Goal: Task Accomplishment & Management: Manage account settings

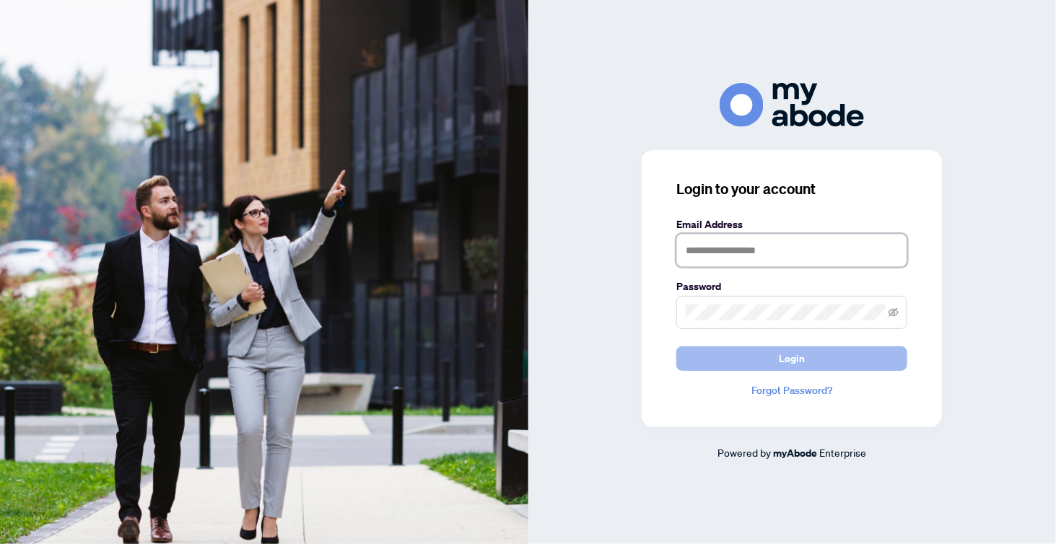
type input "**********"
click at [808, 361] on button "Login" at bounding box center [791, 358] width 231 height 25
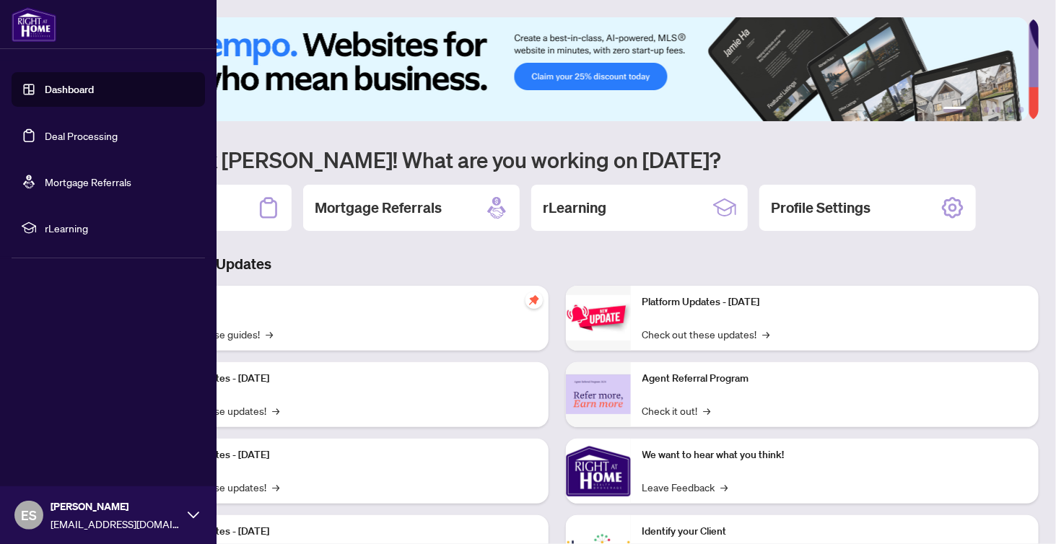
click at [84, 134] on link "Deal Processing" at bounding box center [81, 135] width 73 height 13
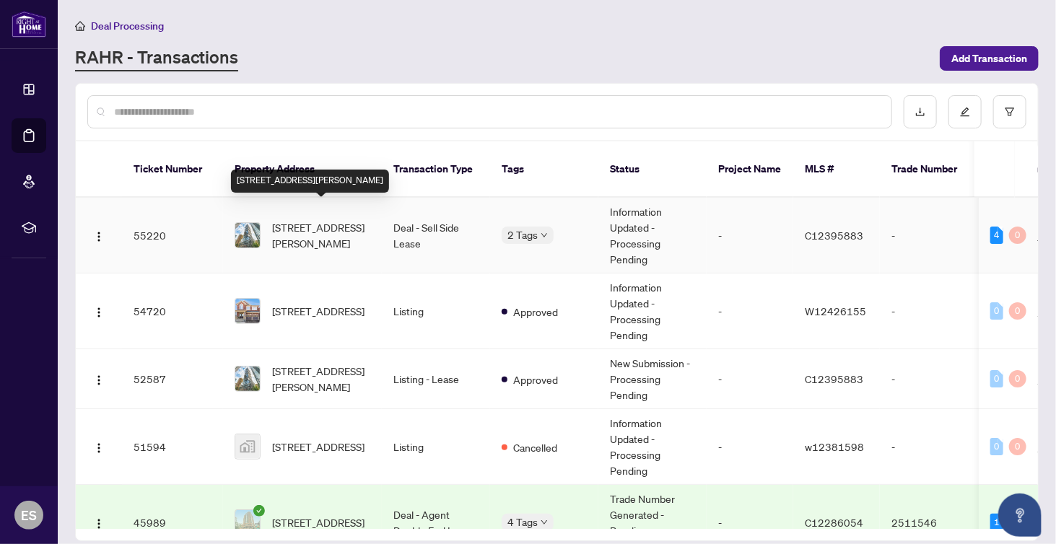
click at [312, 220] on span "[STREET_ADDRESS][PERSON_NAME]" at bounding box center [321, 235] width 98 height 32
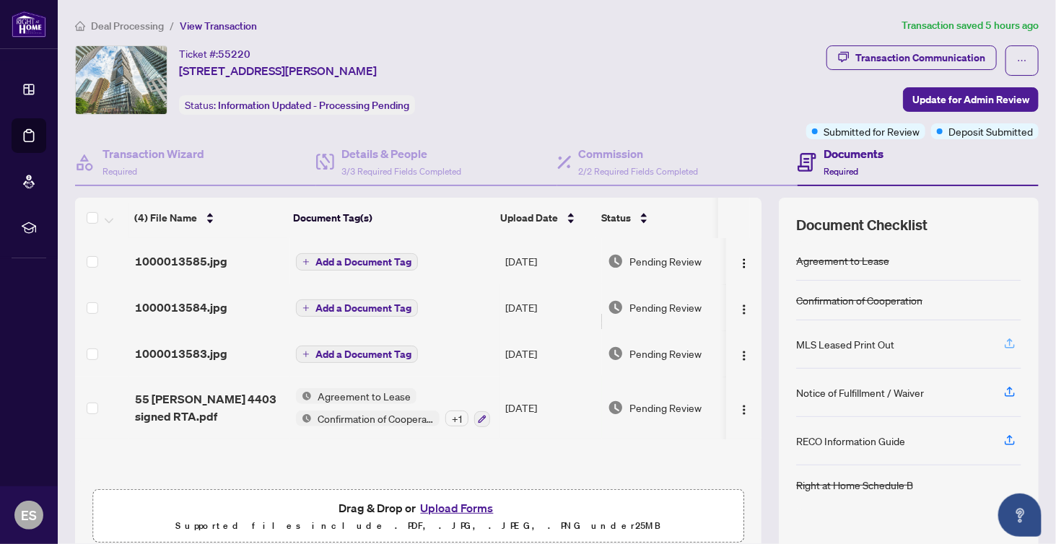
click at [1003, 337] on icon "button" at bounding box center [1009, 343] width 13 height 13
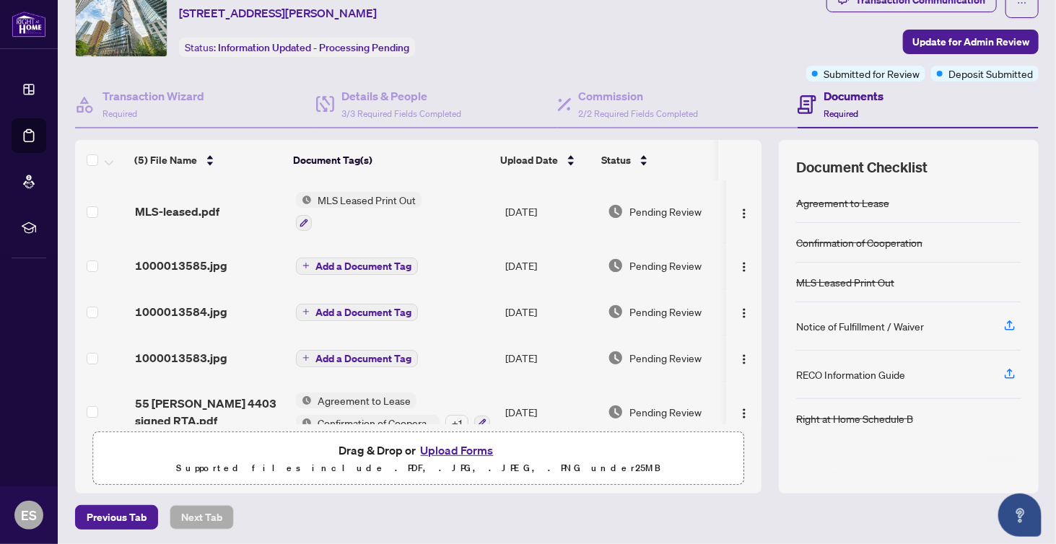
click at [445, 443] on button "Upload Forms" at bounding box center [457, 450] width 82 height 19
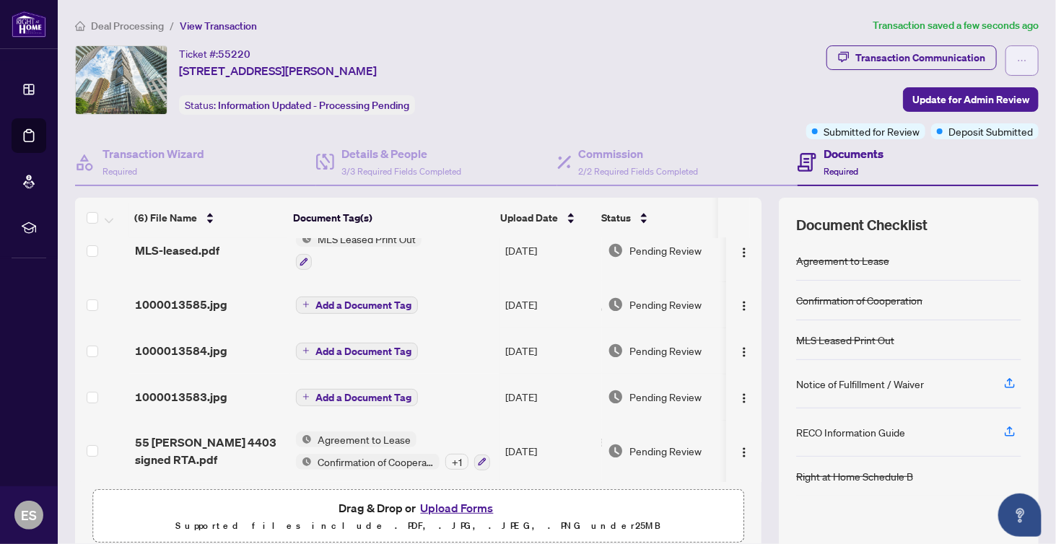
click at [1022, 64] on button "button" at bounding box center [1021, 60] width 33 height 30
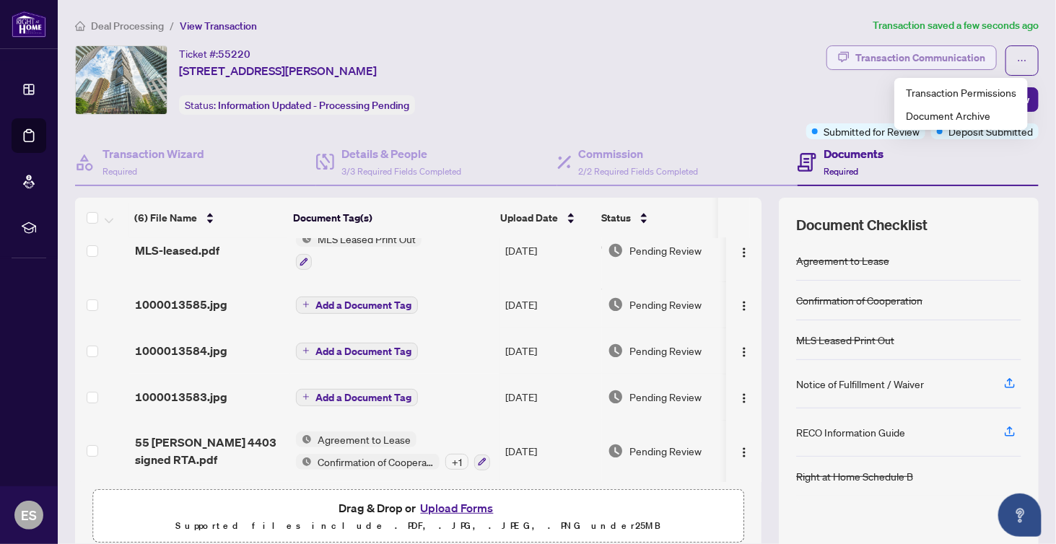
click at [901, 53] on div "Transaction Communication" at bounding box center [920, 57] width 130 height 23
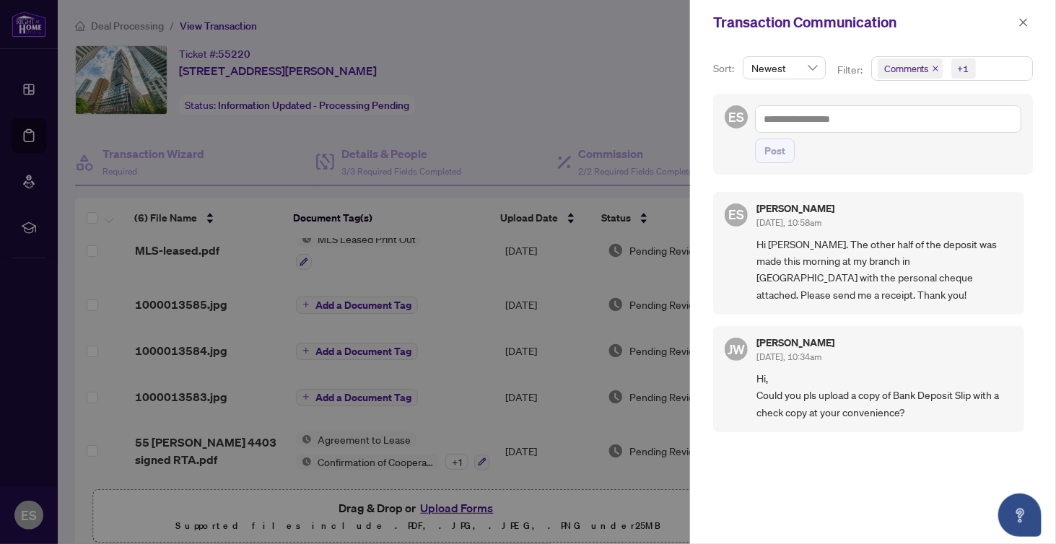
click at [528, 77] on div at bounding box center [528, 272] width 1056 height 544
click at [1018, 19] on icon "close" at bounding box center [1023, 22] width 10 height 10
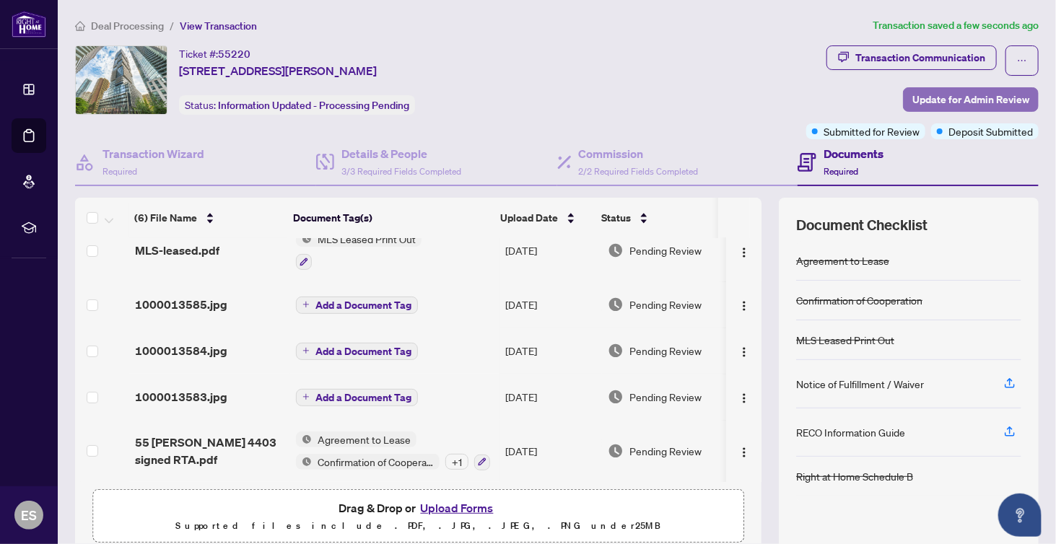
click at [962, 97] on span "Update for Admin Review" at bounding box center [970, 99] width 117 height 23
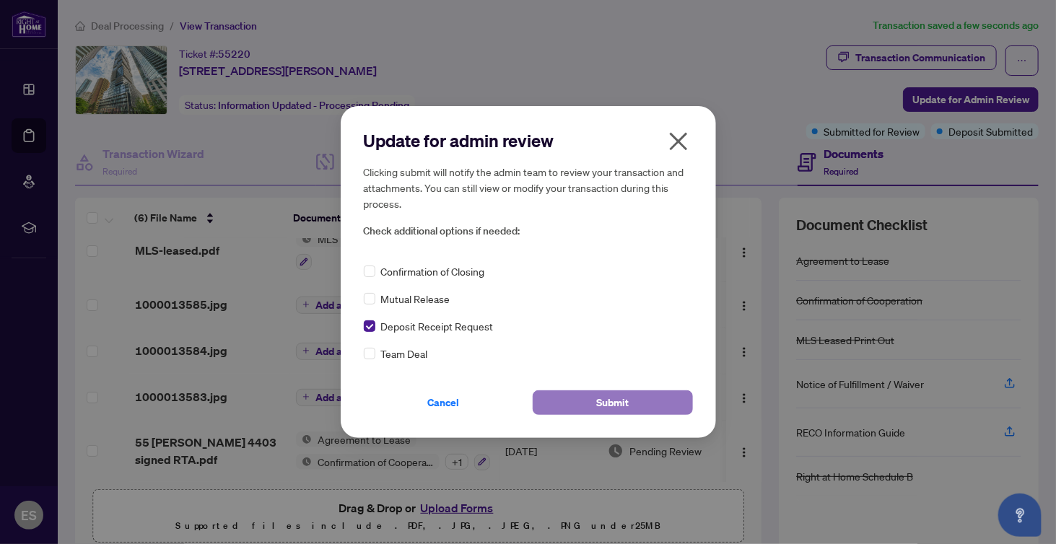
click at [592, 401] on button "Submit" at bounding box center [613, 402] width 160 height 25
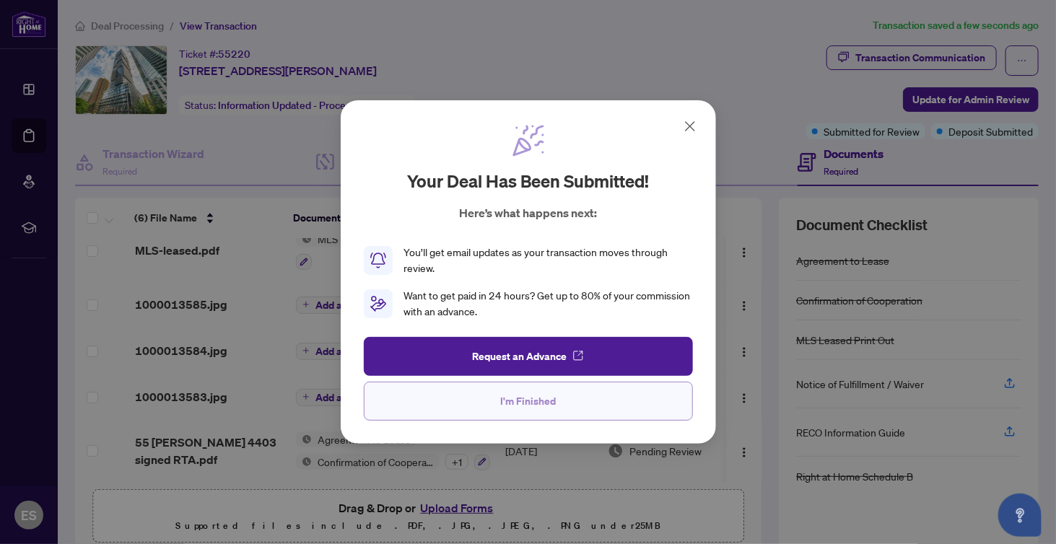
click at [594, 398] on button "I'm Finished" at bounding box center [528, 401] width 329 height 39
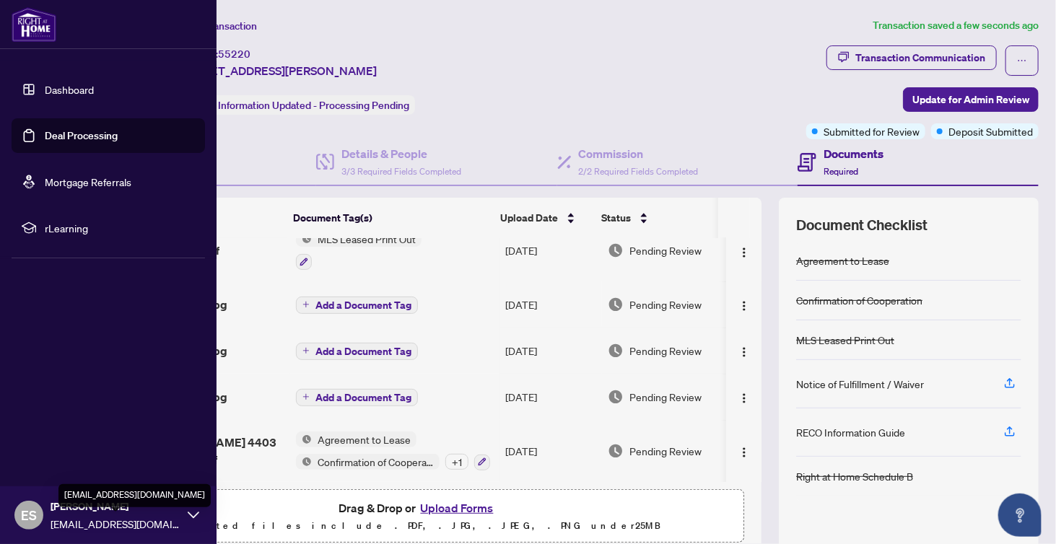
click at [57, 524] on span "[EMAIL_ADDRESS][DOMAIN_NAME]" at bounding box center [116, 524] width 130 height 16
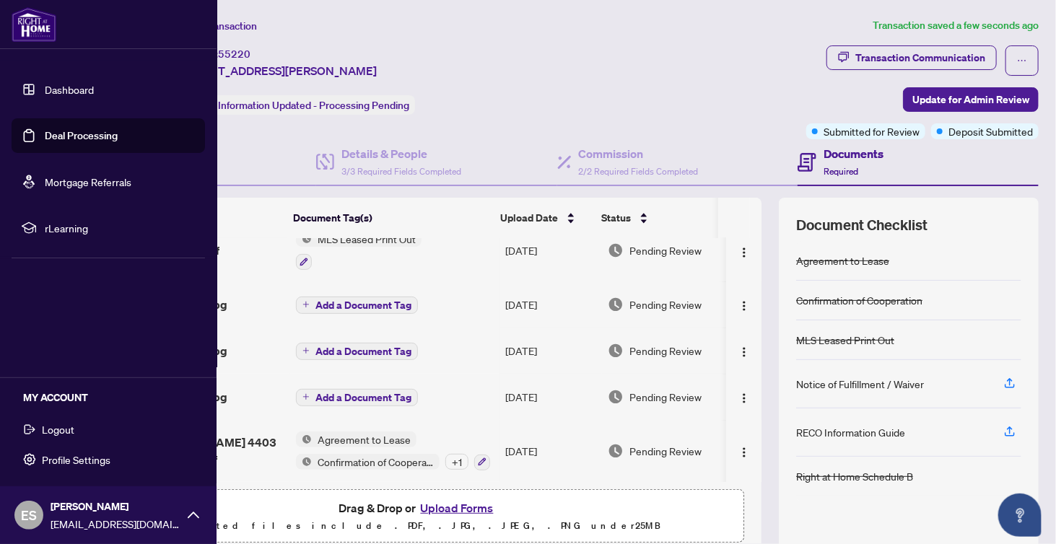
click at [66, 431] on span "Logout" at bounding box center [58, 429] width 32 height 23
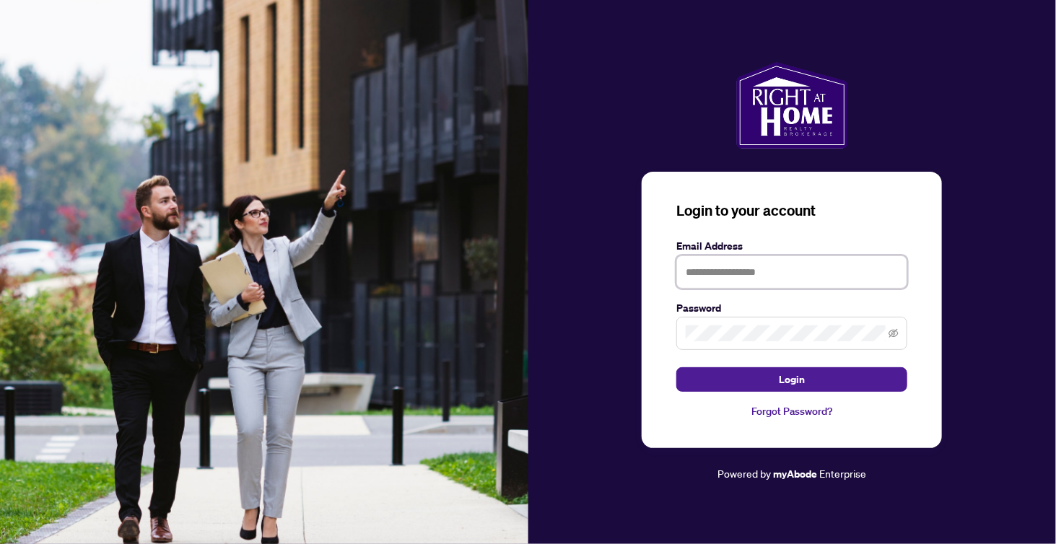
type input "**********"
